Goal: Find specific page/section: Find specific page/section

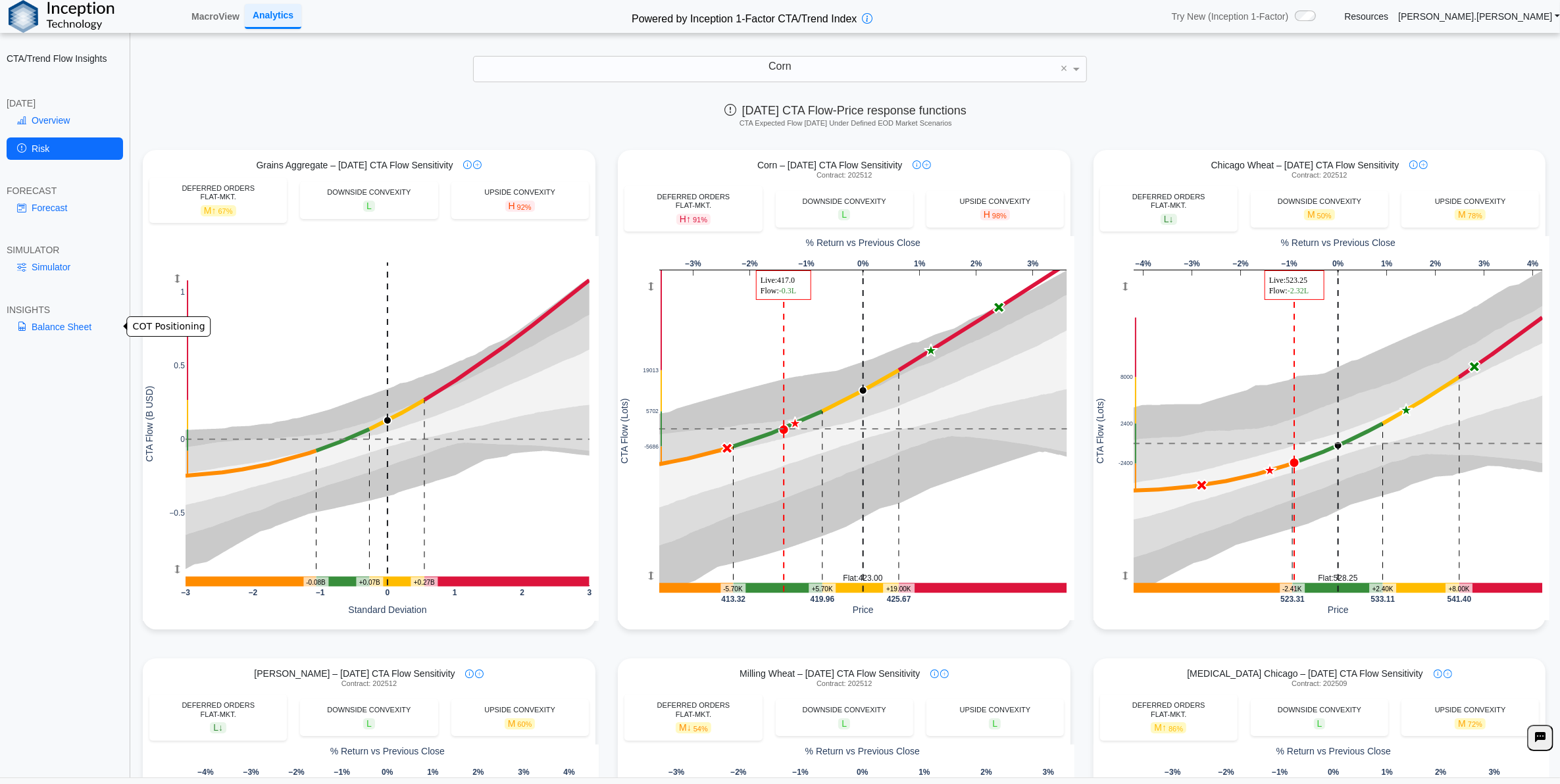
click at [68, 320] on link "Balance Sheet" at bounding box center [64, 326] width 116 height 22
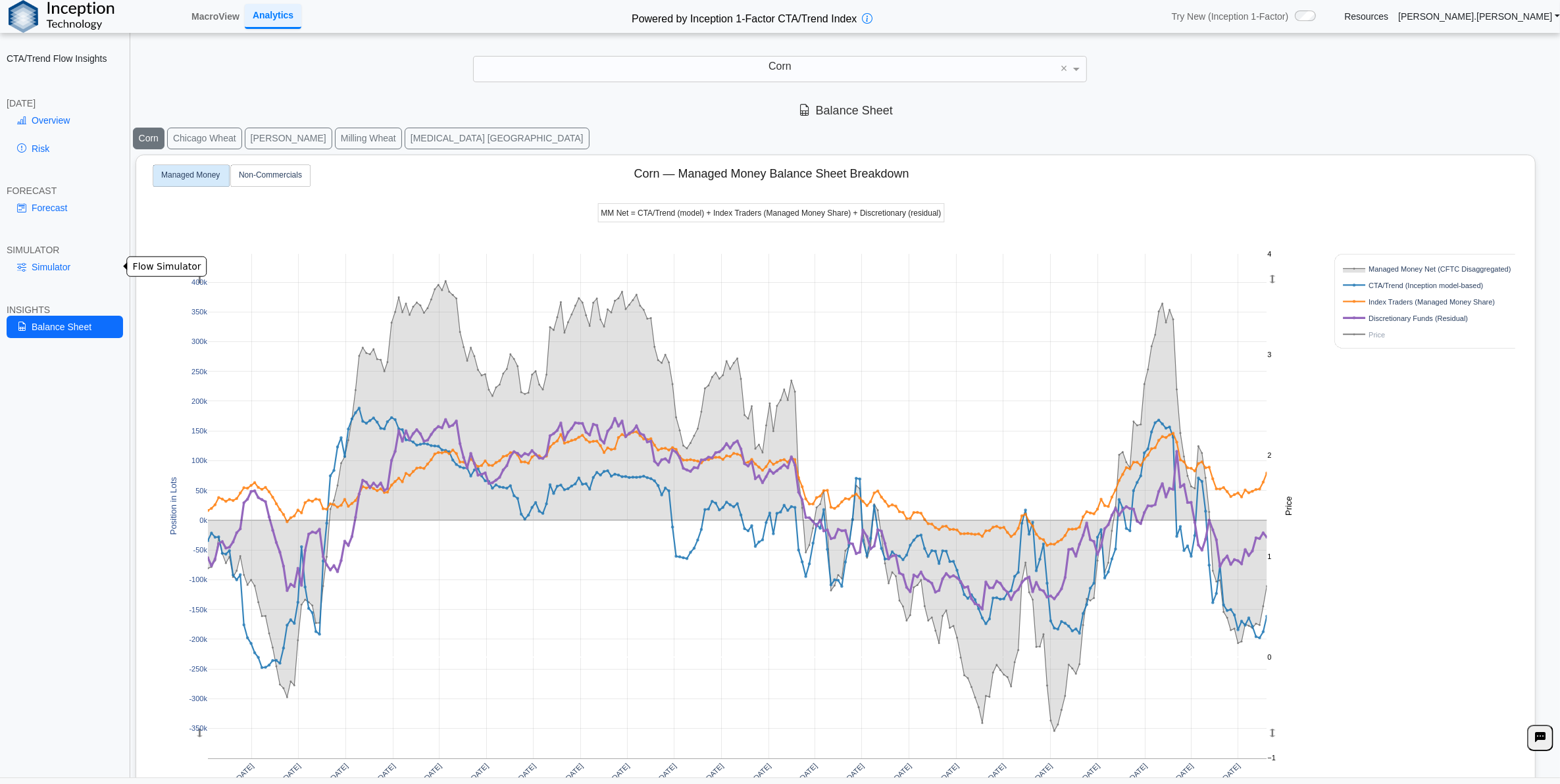
click at [73, 265] on link "Simulator" at bounding box center [64, 266] width 116 height 22
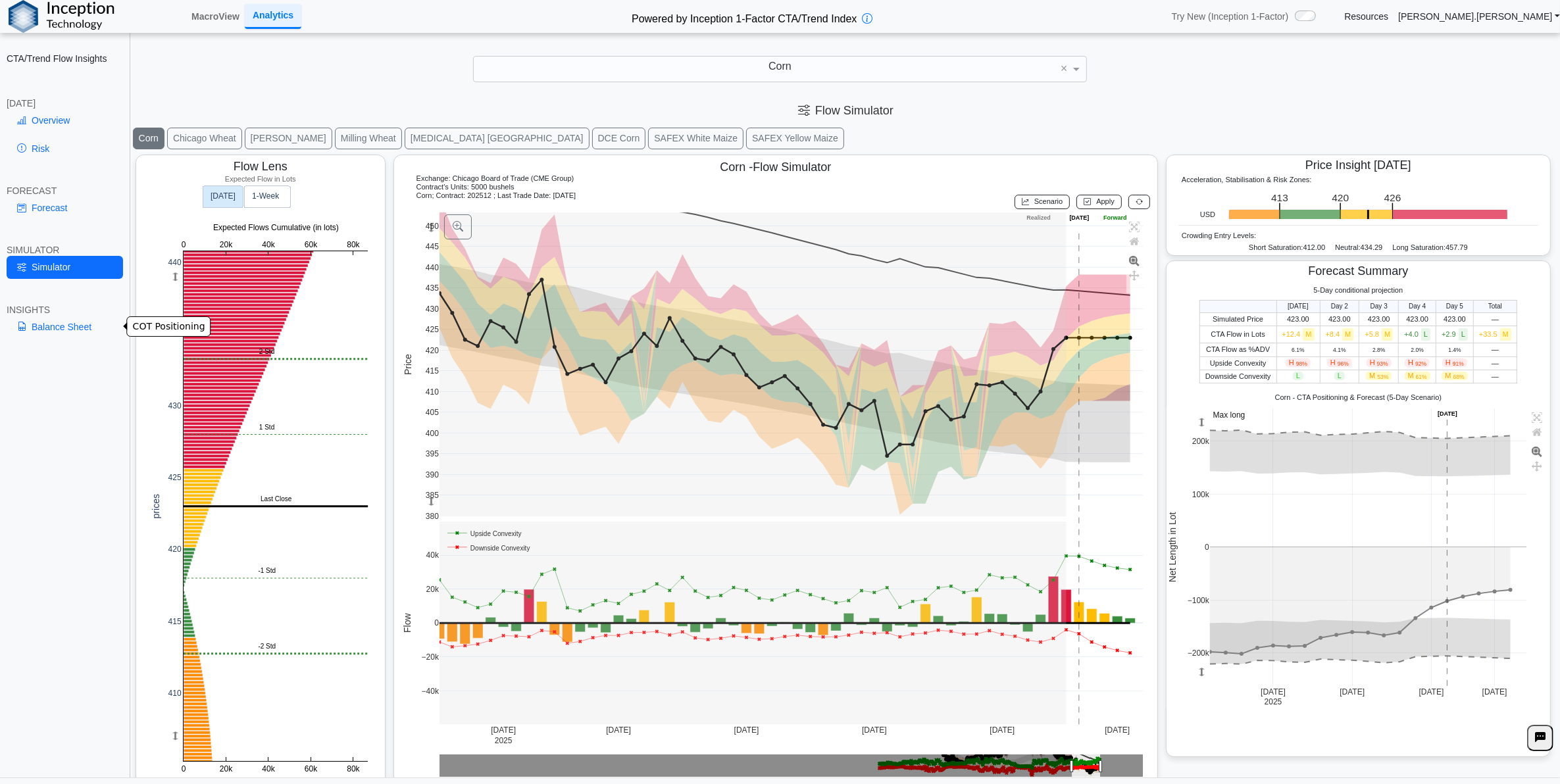
click at [81, 316] on link "Balance Sheet" at bounding box center [64, 326] width 116 height 22
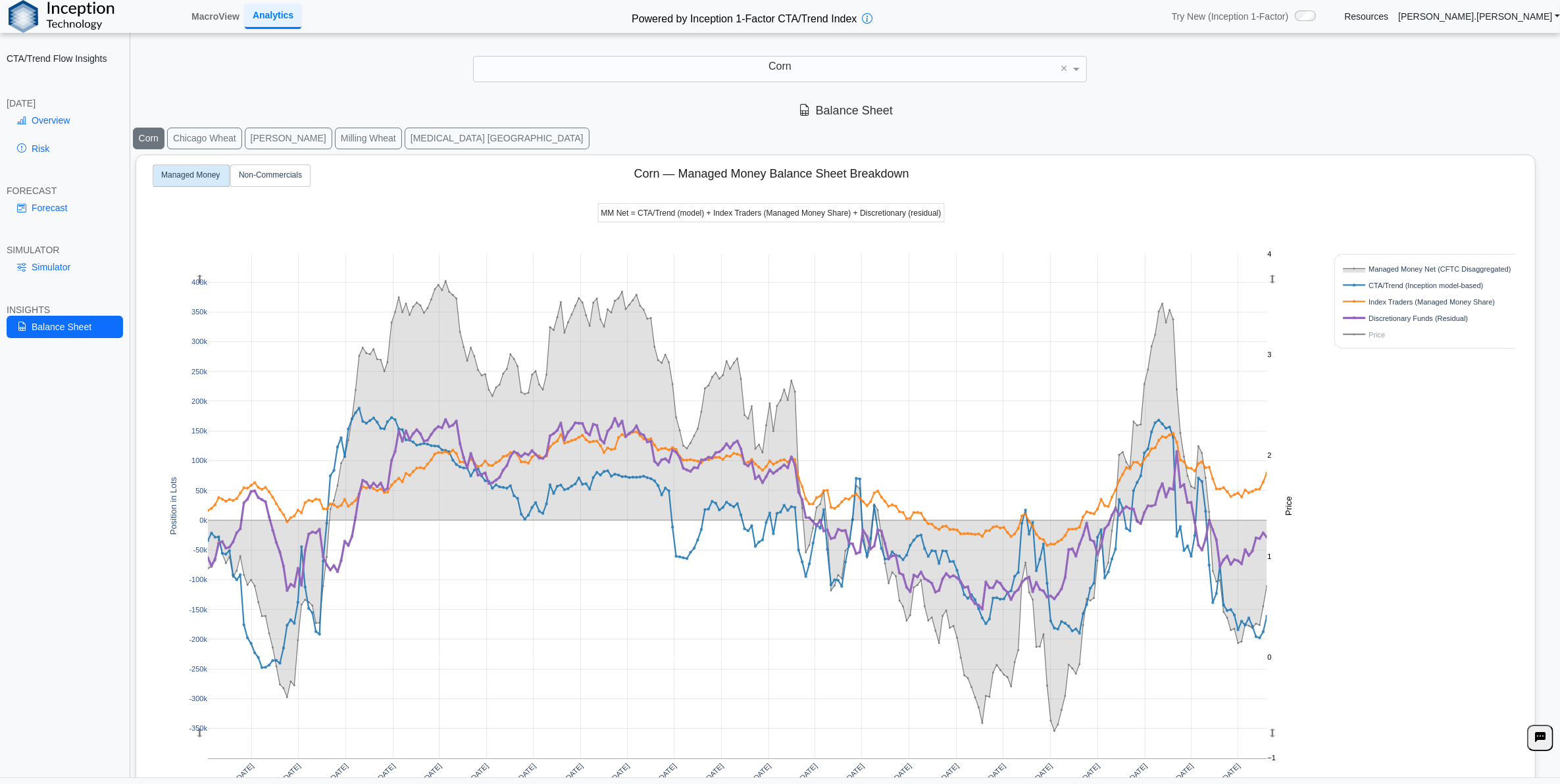
scroll to position [82, 0]
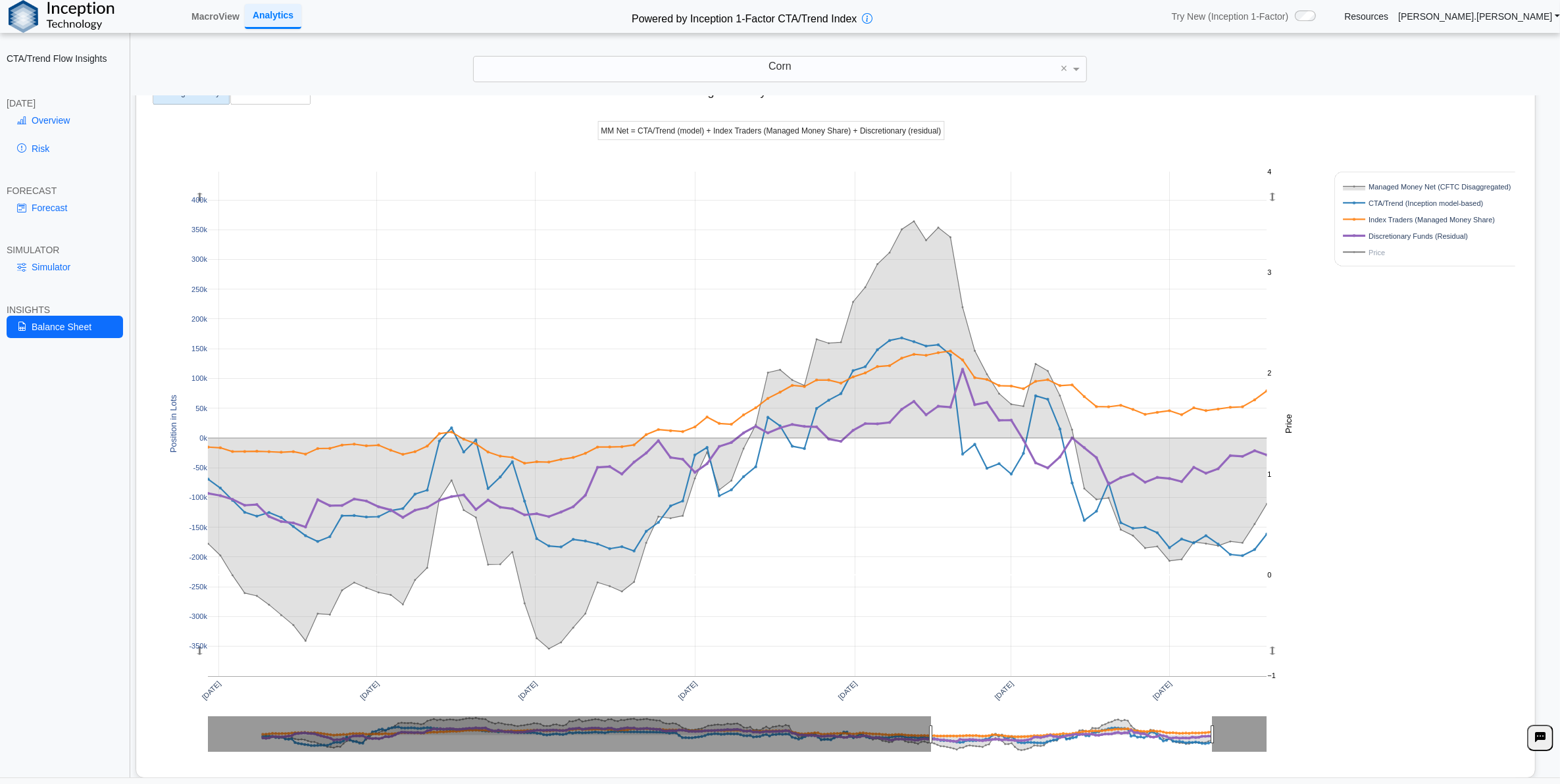
drag, startPoint x: 261, startPoint y: 741, endPoint x: 929, endPoint y: 731, distance: 668.1
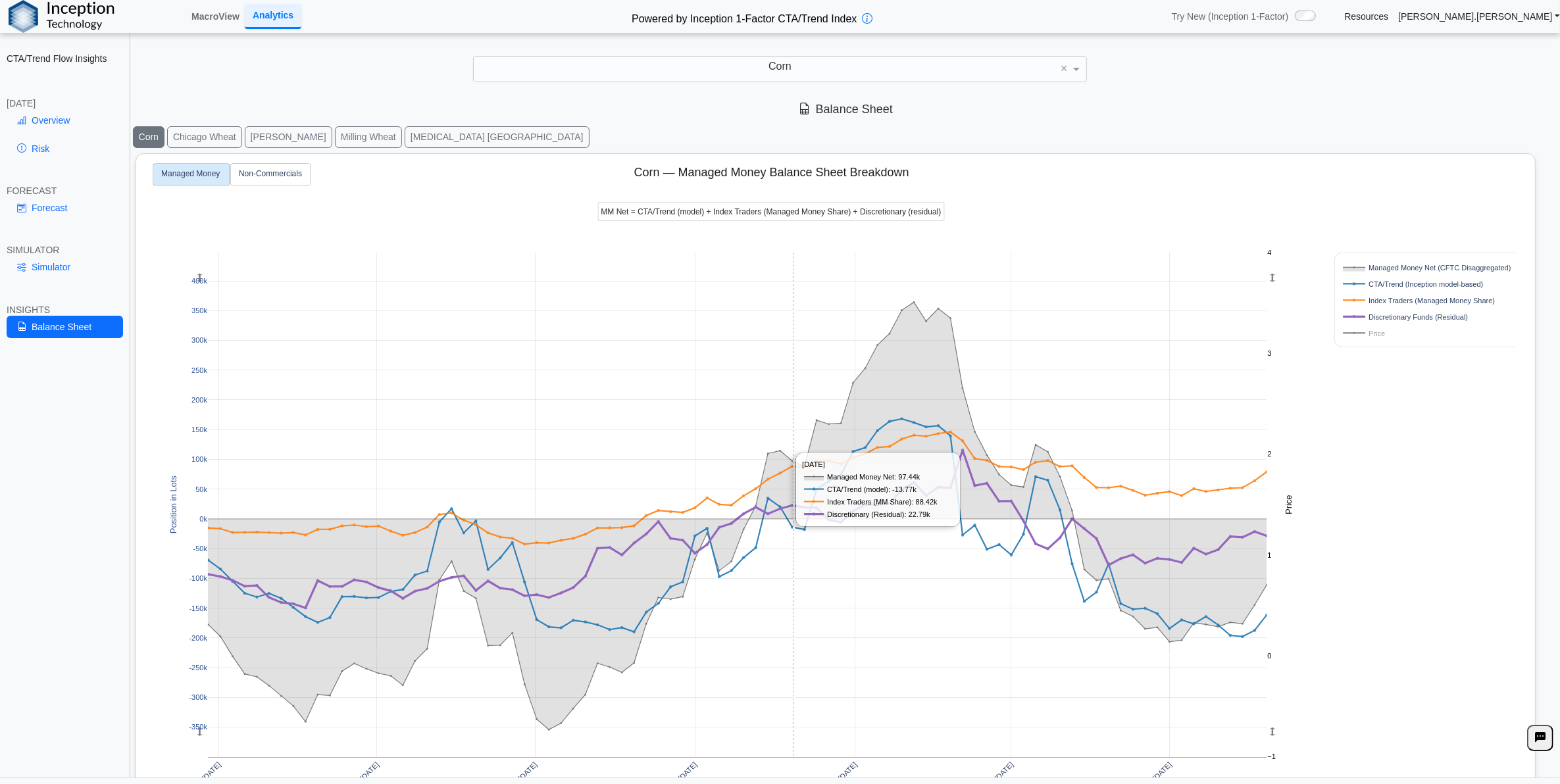
scroll to position [0, 0]
click at [1374, 337] on rect at bounding box center [1424, 334] width 168 height 13
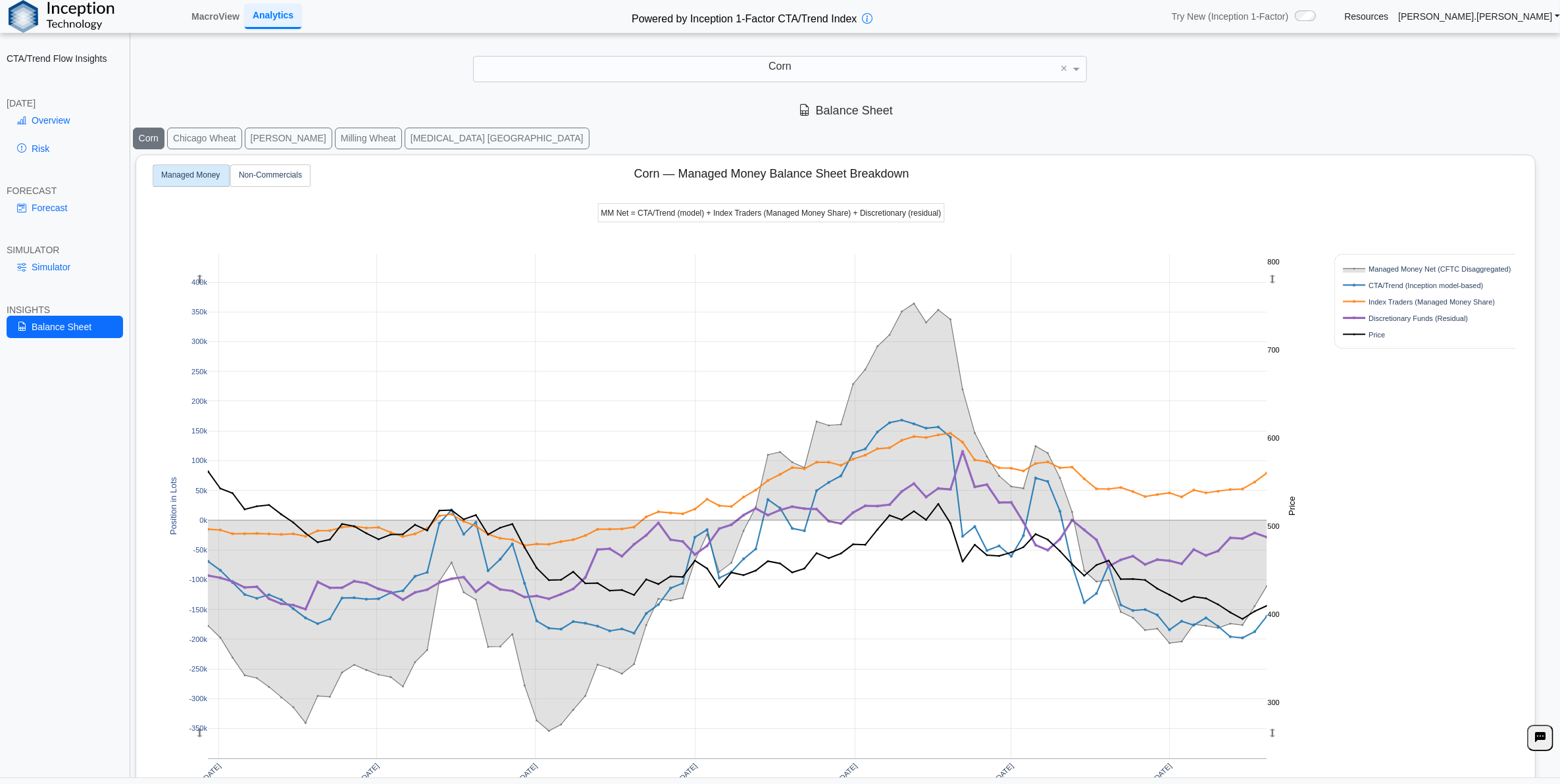
click at [1377, 287] on rect at bounding box center [1424, 285] width 168 height 13
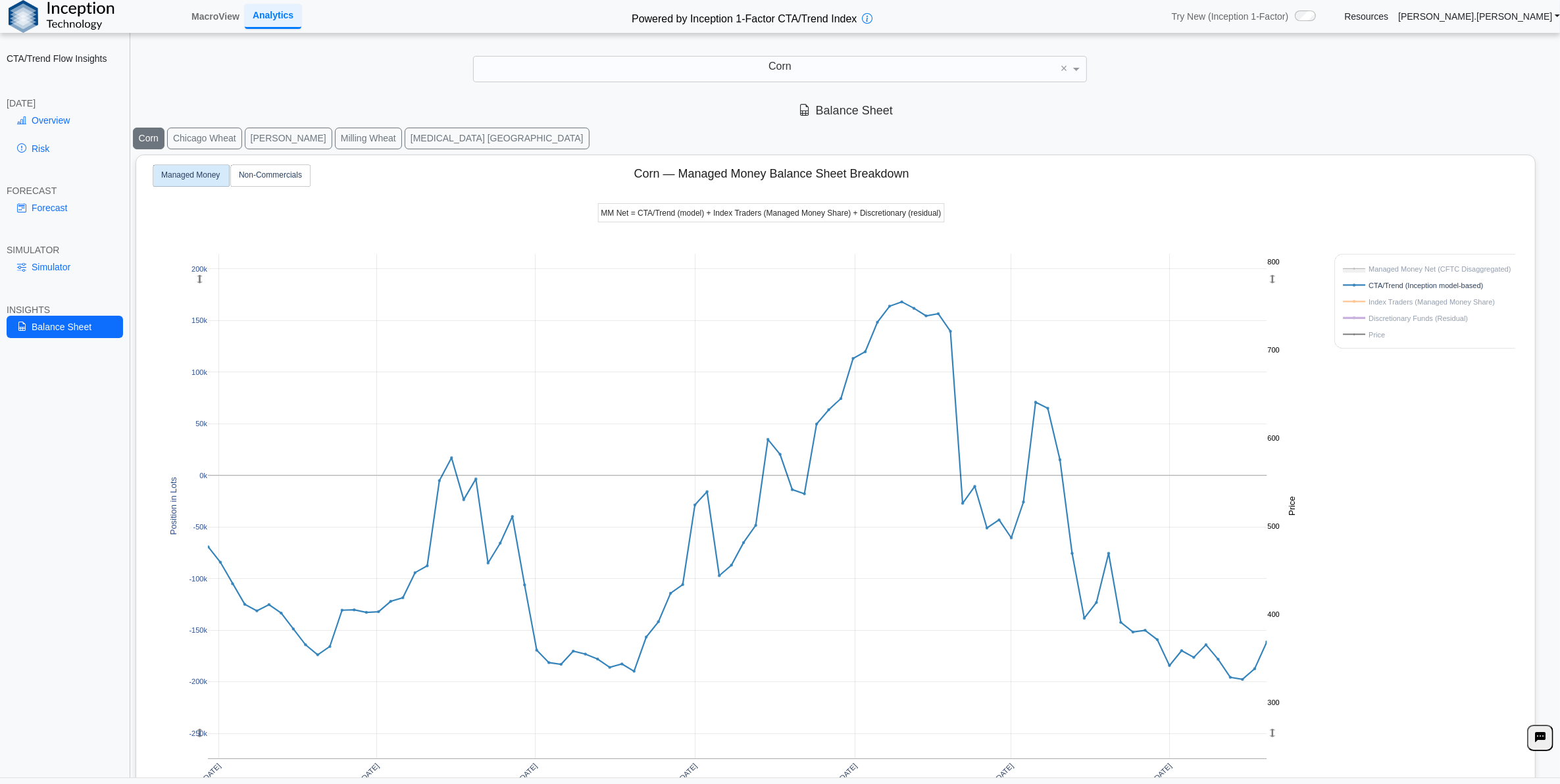
click at [1377, 287] on rect at bounding box center [1424, 285] width 168 height 13
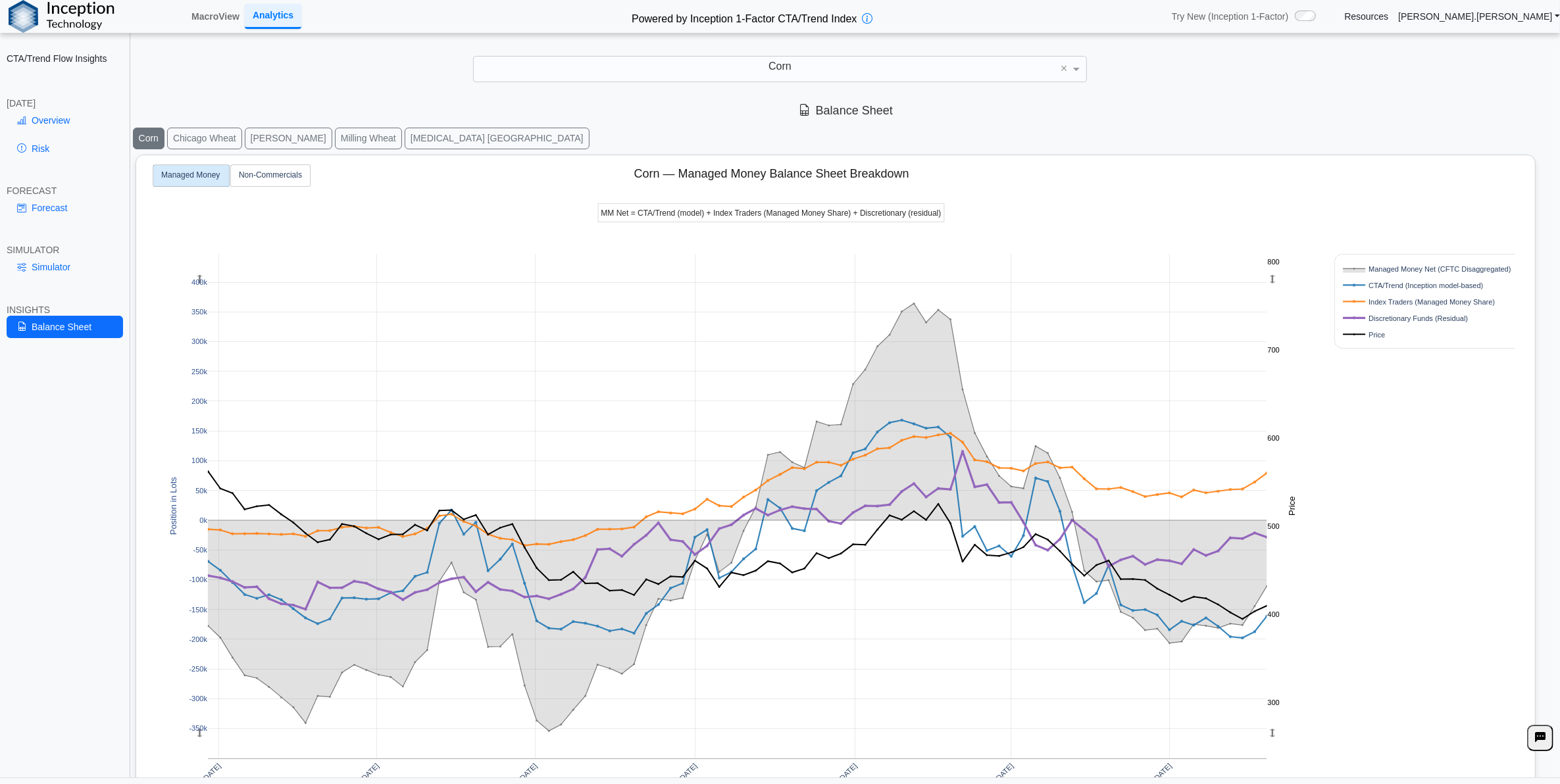
click at [1377, 287] on rect at bounding box center [1424, 285] width 168 height 13
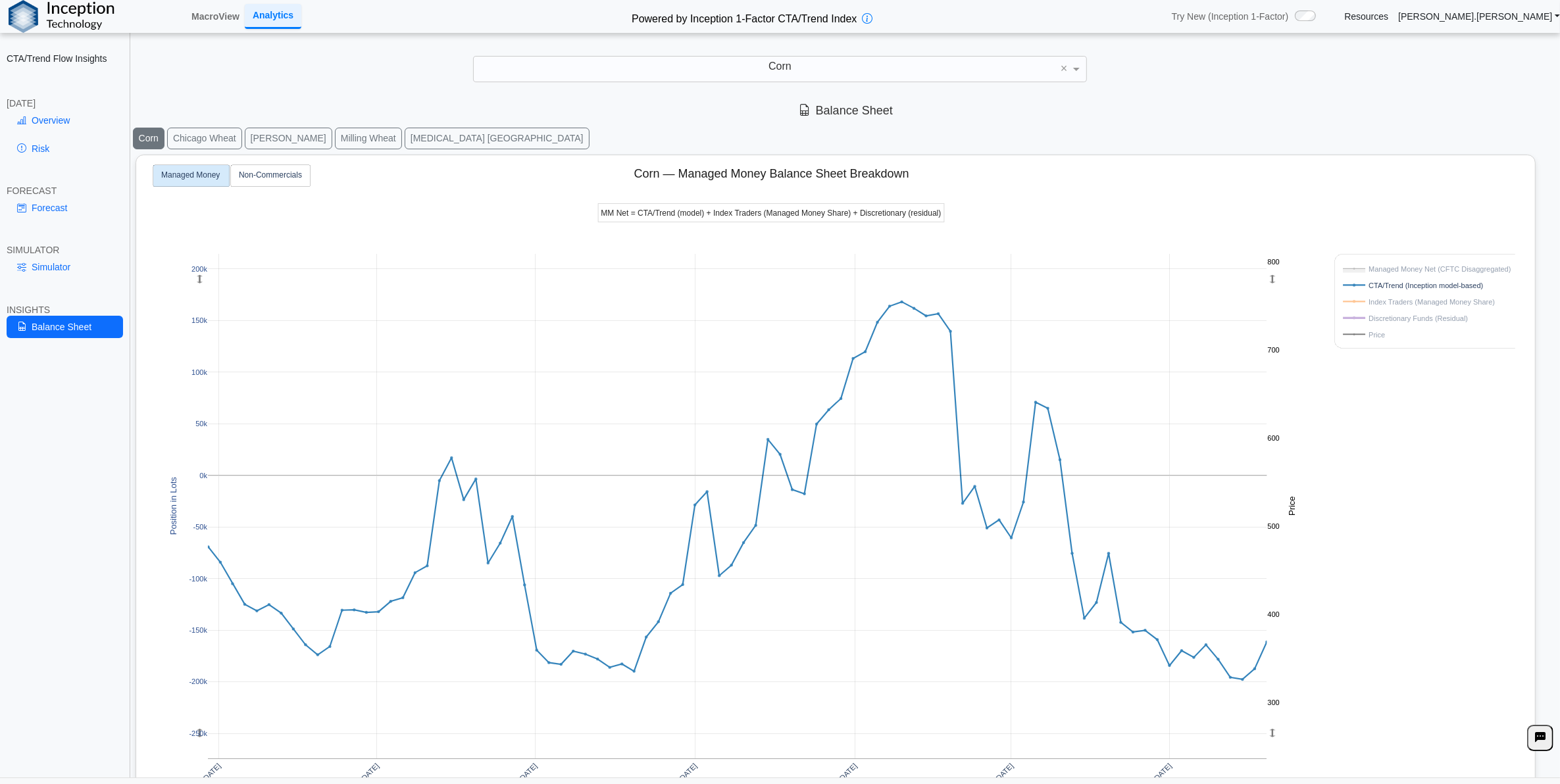
click at [1369, 334] on rect at bounding box center [1424, 334] width 168 height 13
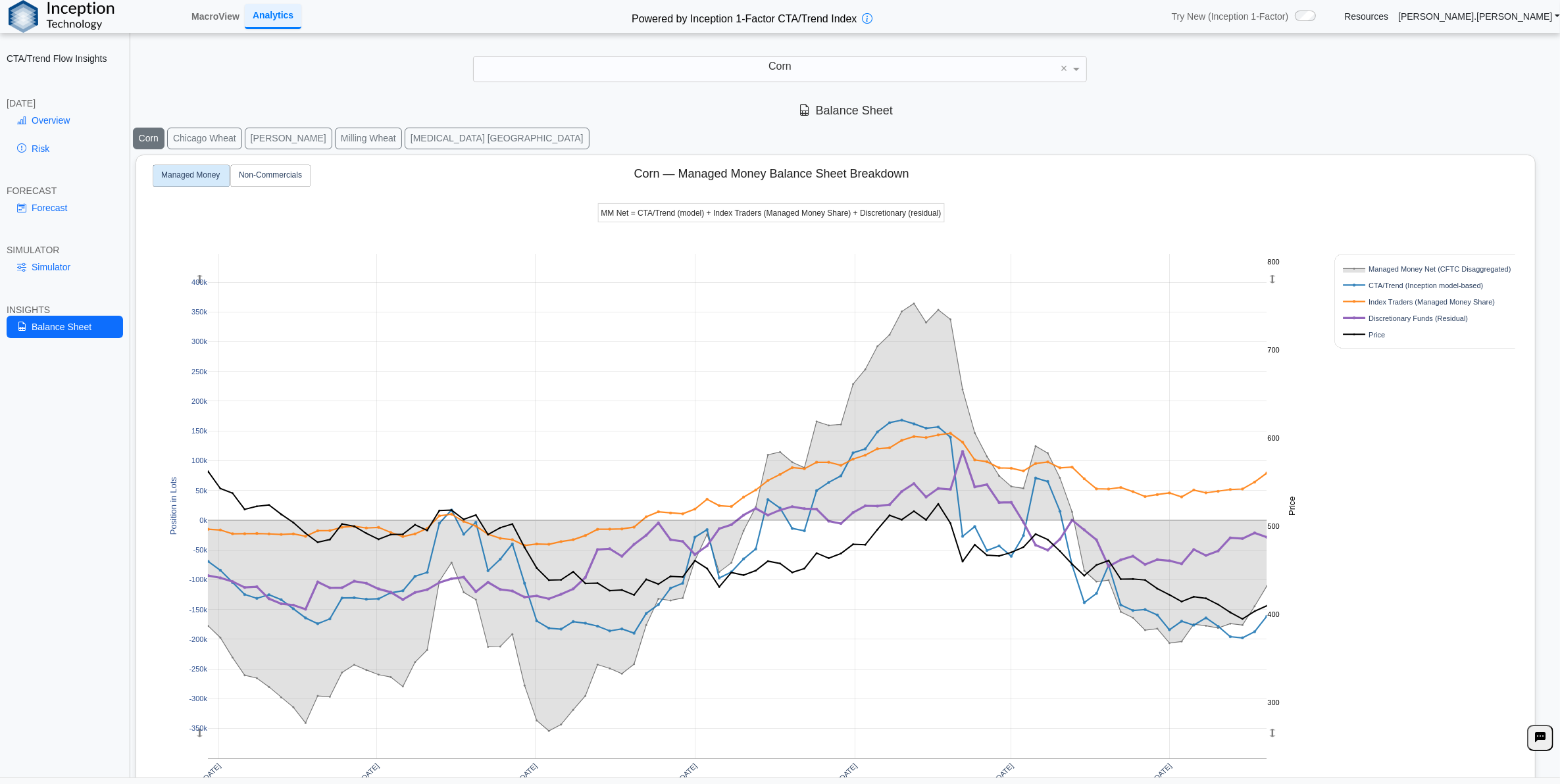
click at [1426, 287] on rect at bounding box center [1424, 285] width 168 height 13
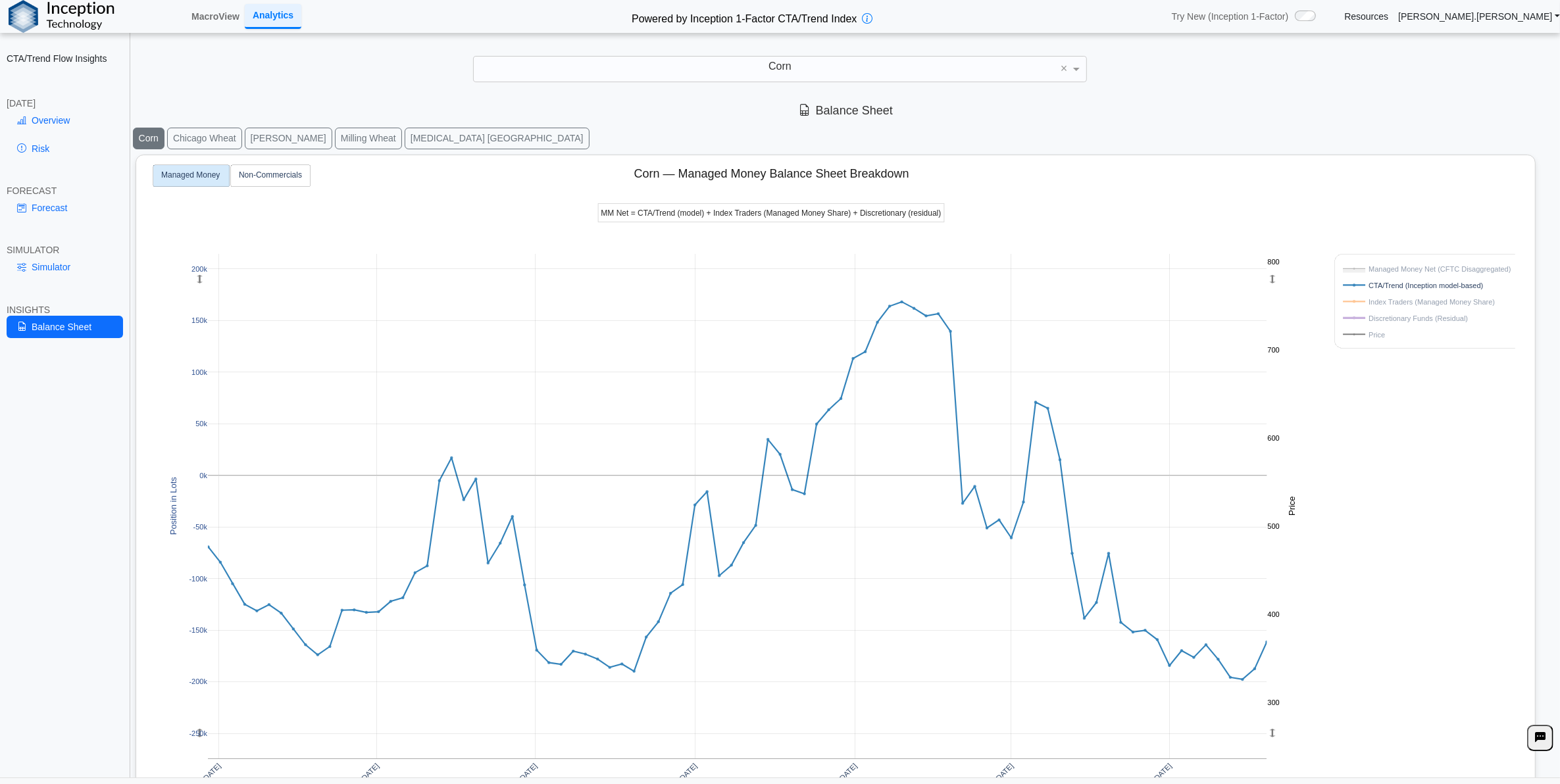
click at [1374, 333] on rect at bounding box center [1424, 334] width 168 height 13
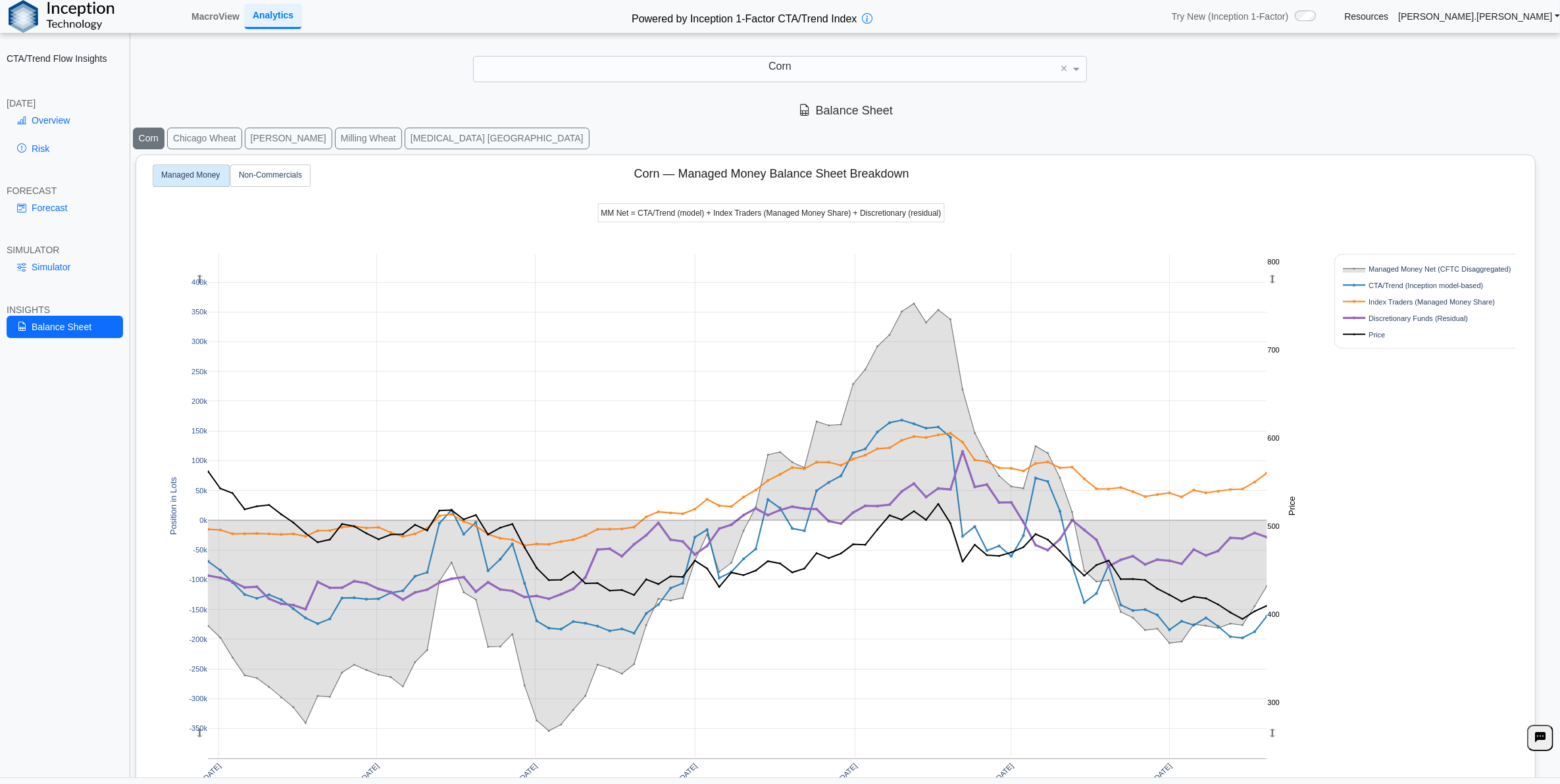
click at [1369, 336] on rect at bounding box center [1424, 334] width 168 height 13
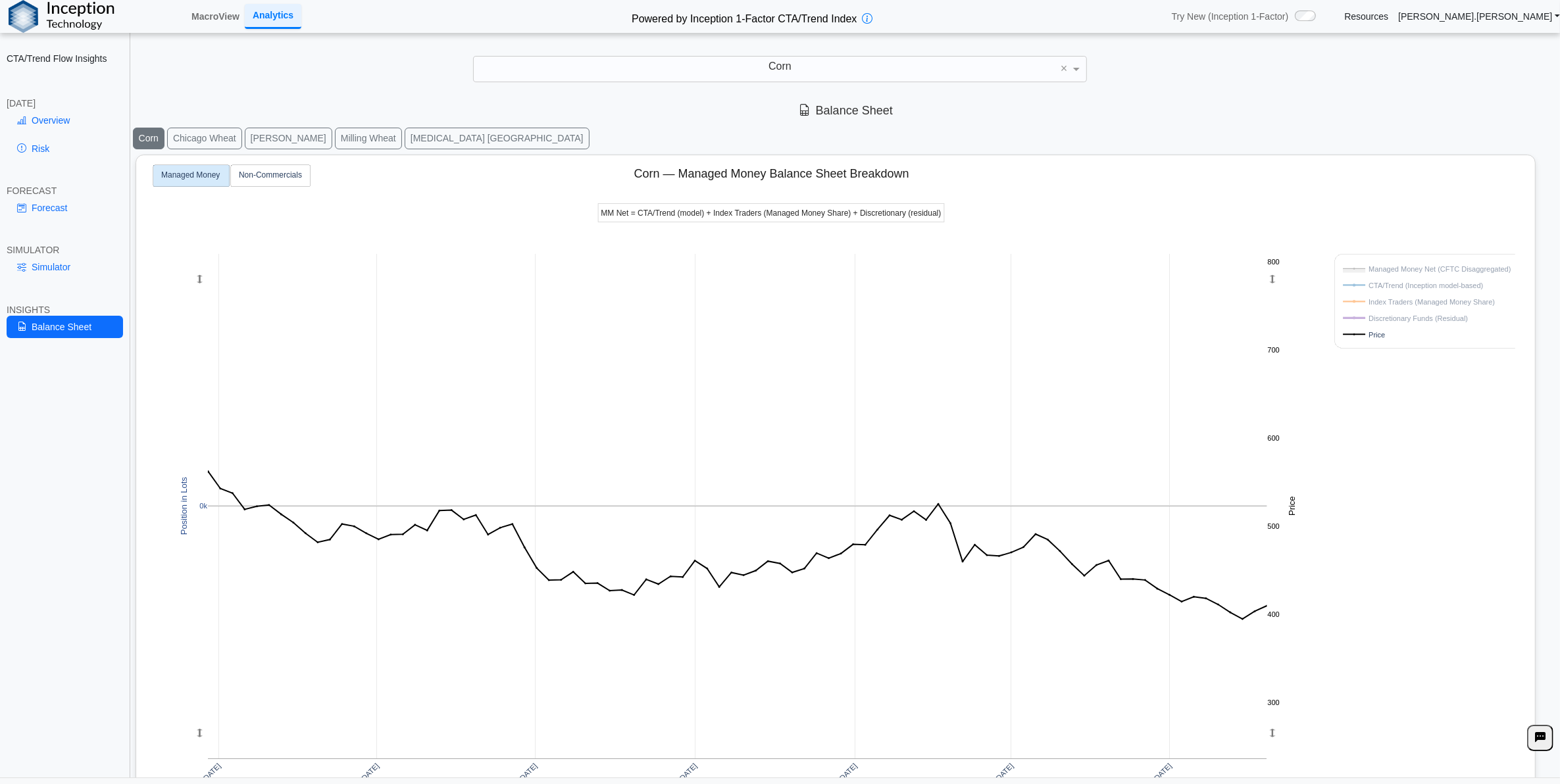
click at [1389, 283] on rect at bounding box center [1424, 285] width 168 height 13
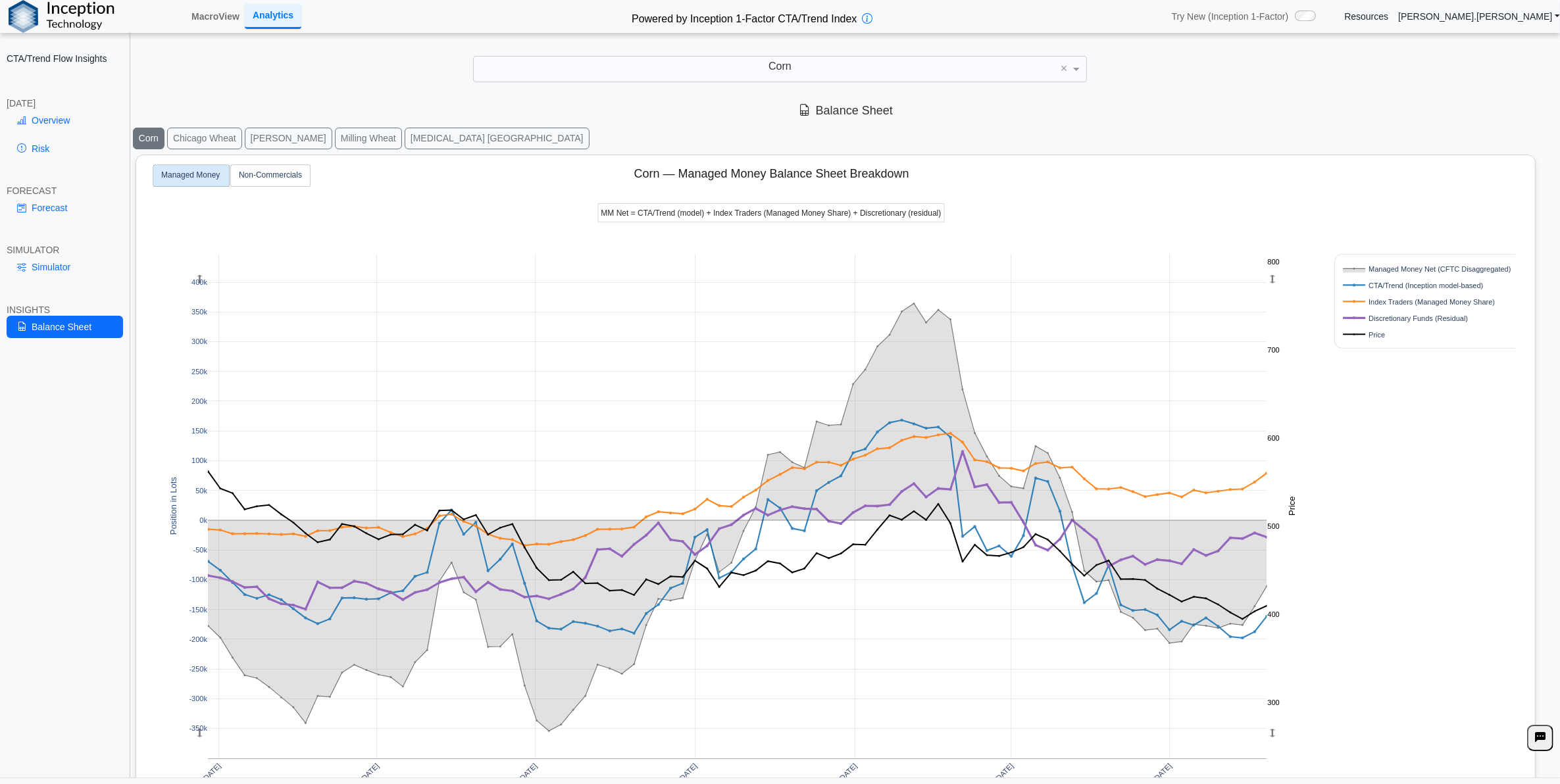
click at [1389, 315] on rect at bounding box center [1424, 318] width 168 height 13
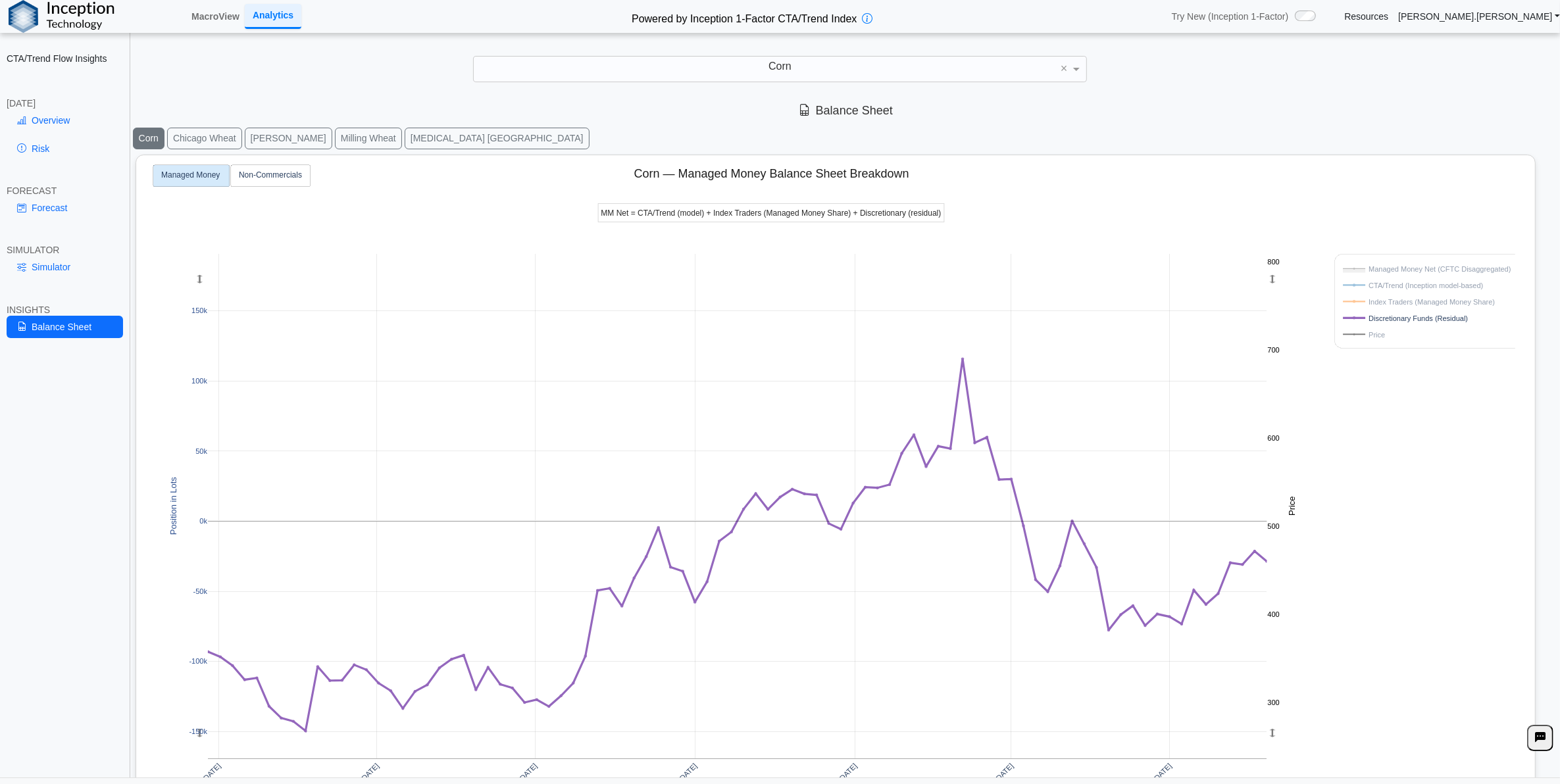
click at [1385, 288] on rect at bounding box center [1424, 285] width 168 height 13
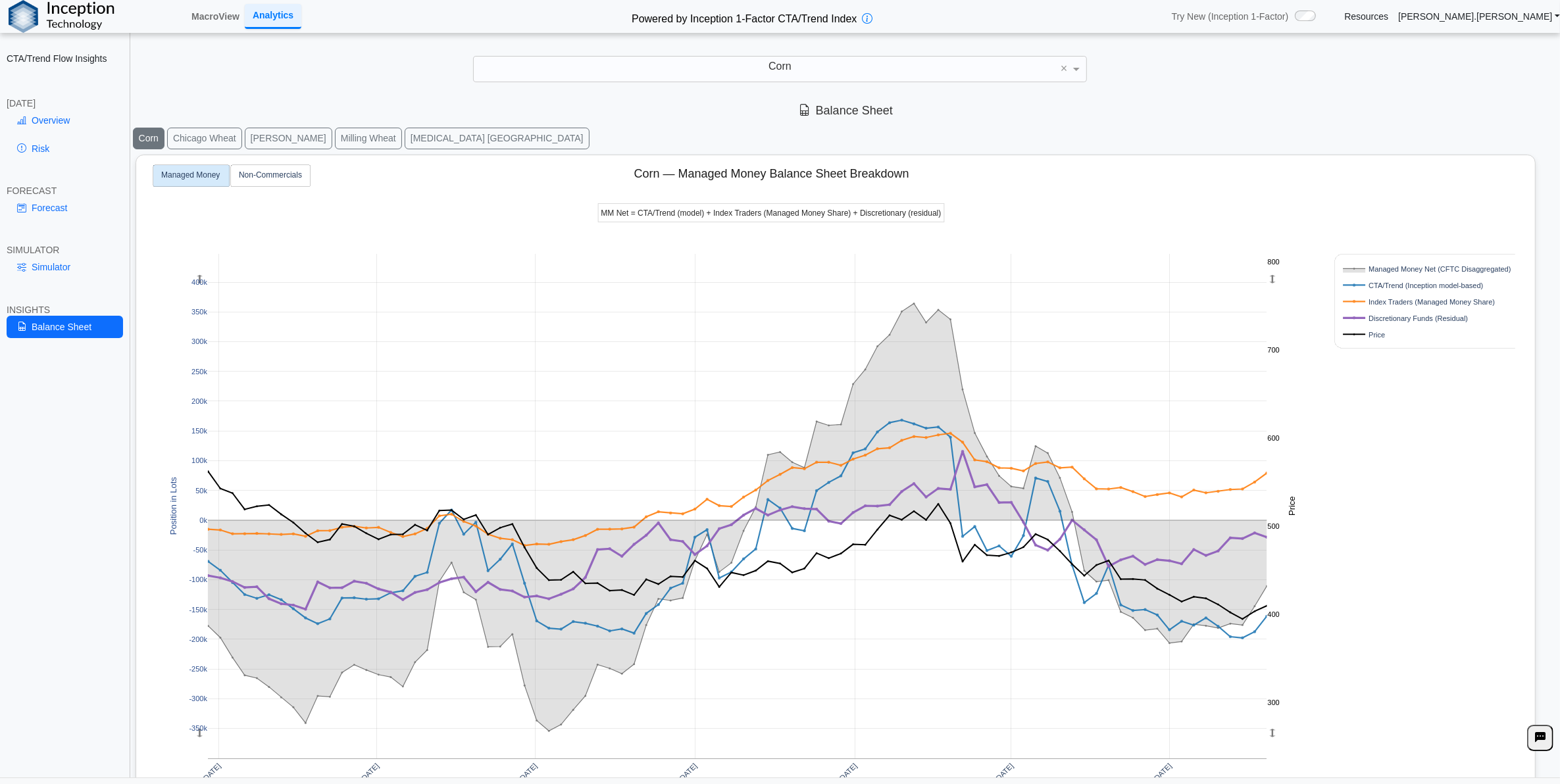
click at [1385, 288] on rect at bounding box center [1424, 285] width 168 height 13
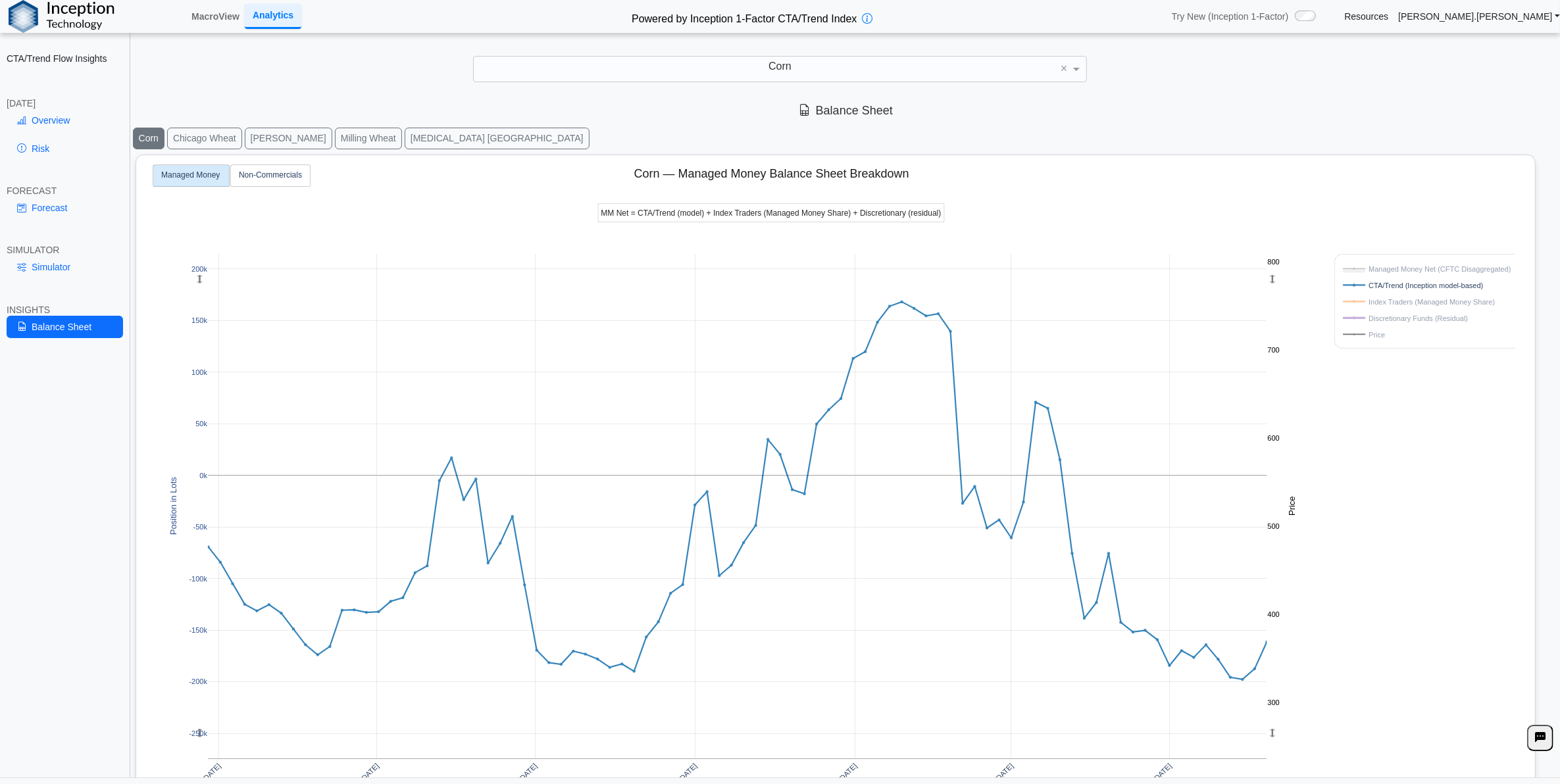
click at [1384, 271] on rect at bounding box center [1424, 268] width 168 height 13
